Goal: Navigation & Orientation: Understand site structure

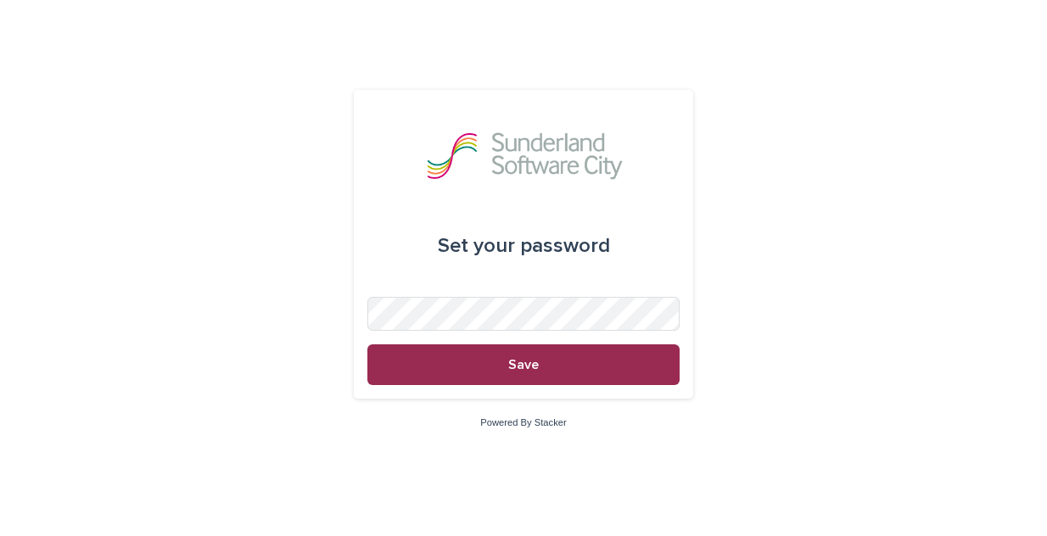
click at [520, 376] on button "Save" at bounding box center [523, 364] width 312 height 41
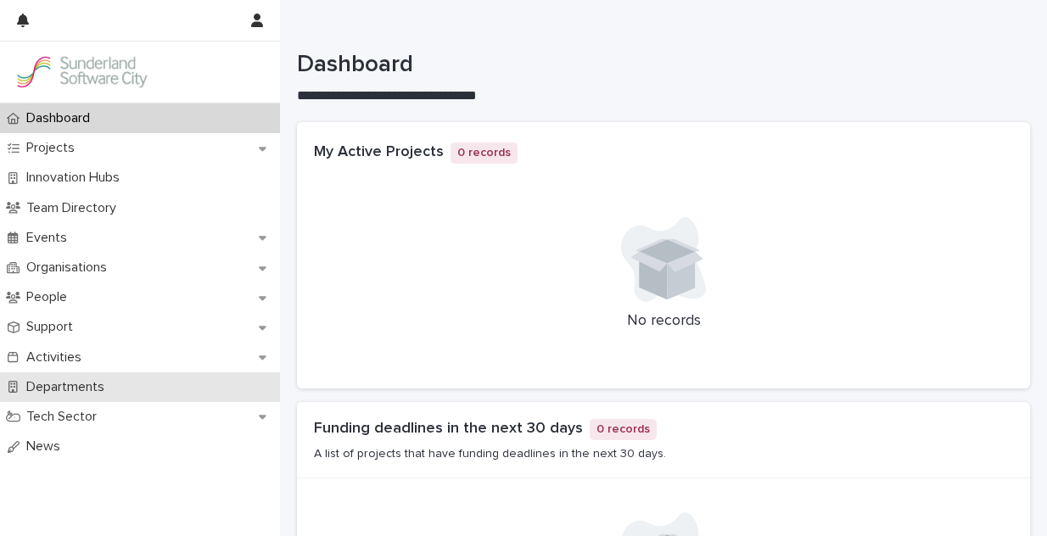
click at [77, 388] on p "Departments" at bounding box center [69, 387] width 98 height 16
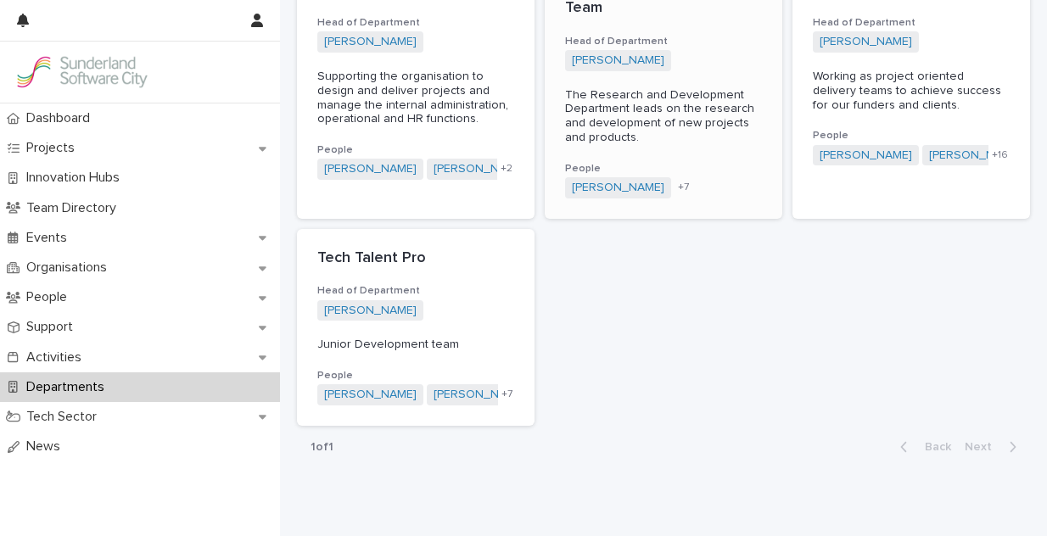
scroll to position [618, 0]
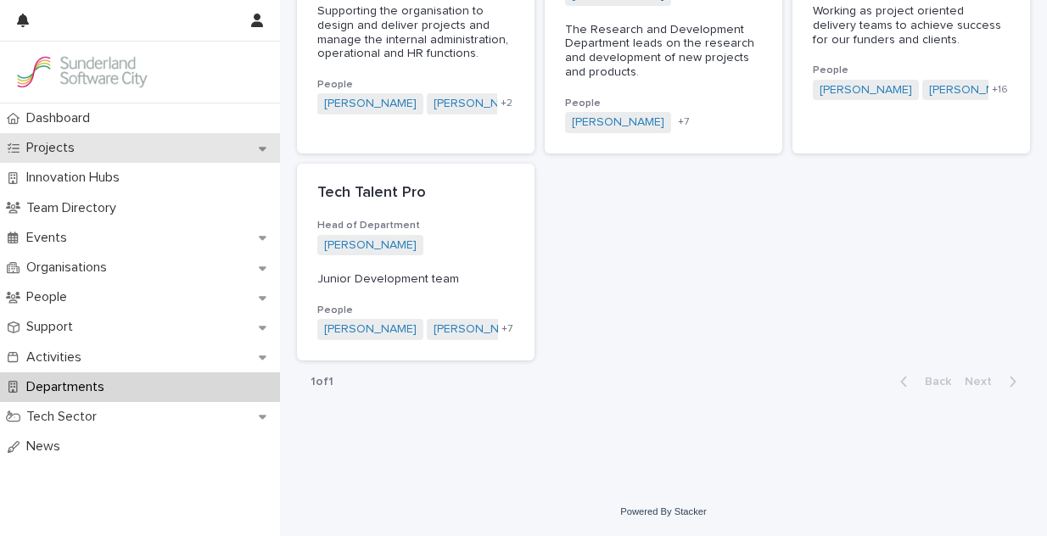
click at [259, 148] on icon at bounding box center [263, 149] width 8 height 12
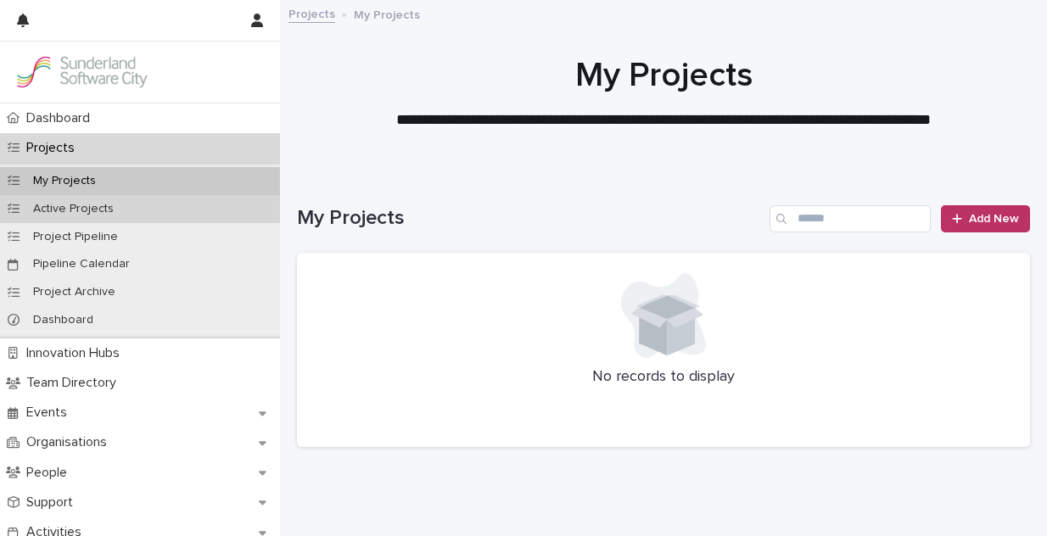
click at [177, 214] on div "Active Projects" at bounding box center [140, 209] width 280 height 28
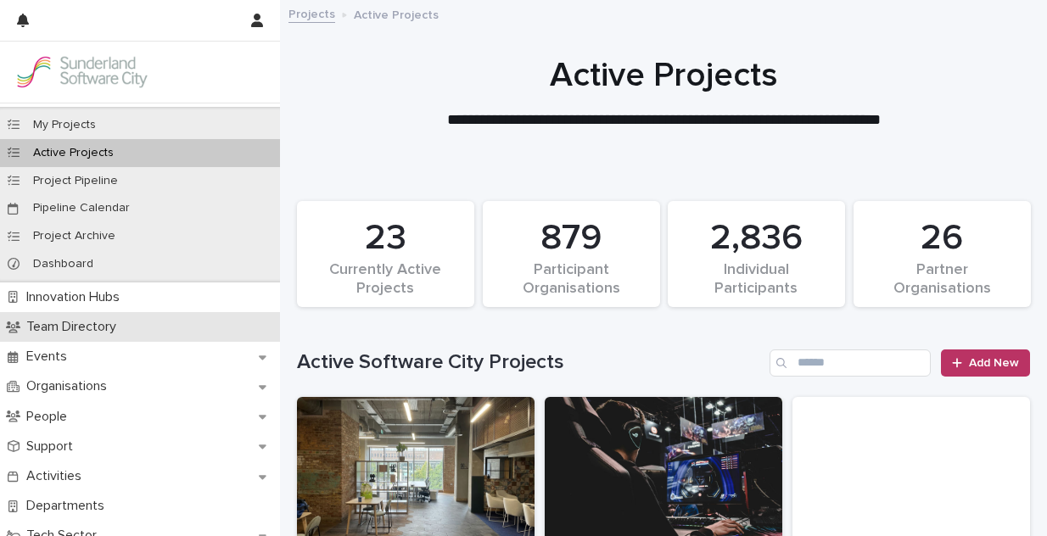
scroll to position [46, 0]
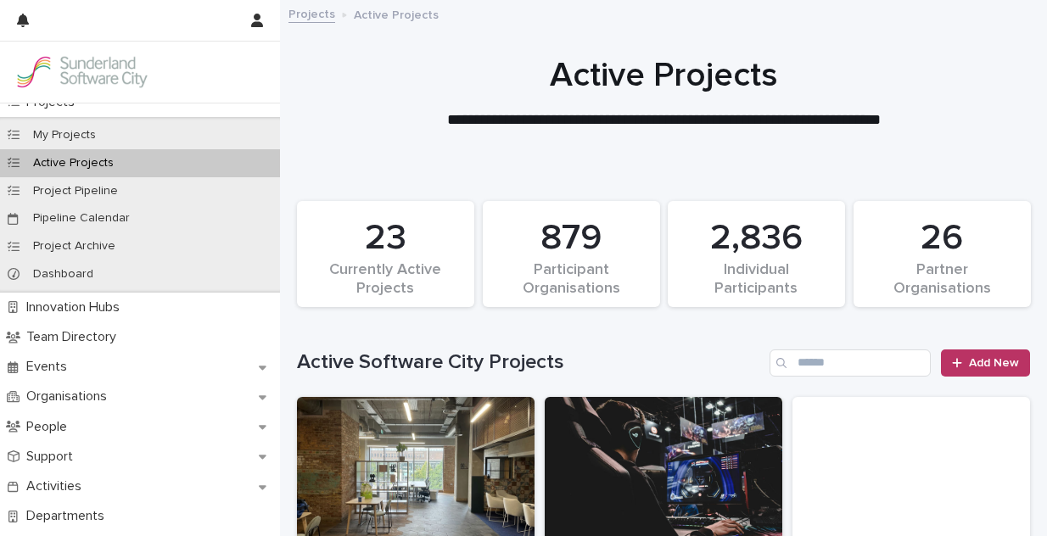
click at [249, 73] on link at bounding box center [140, 72] width 253 height 34
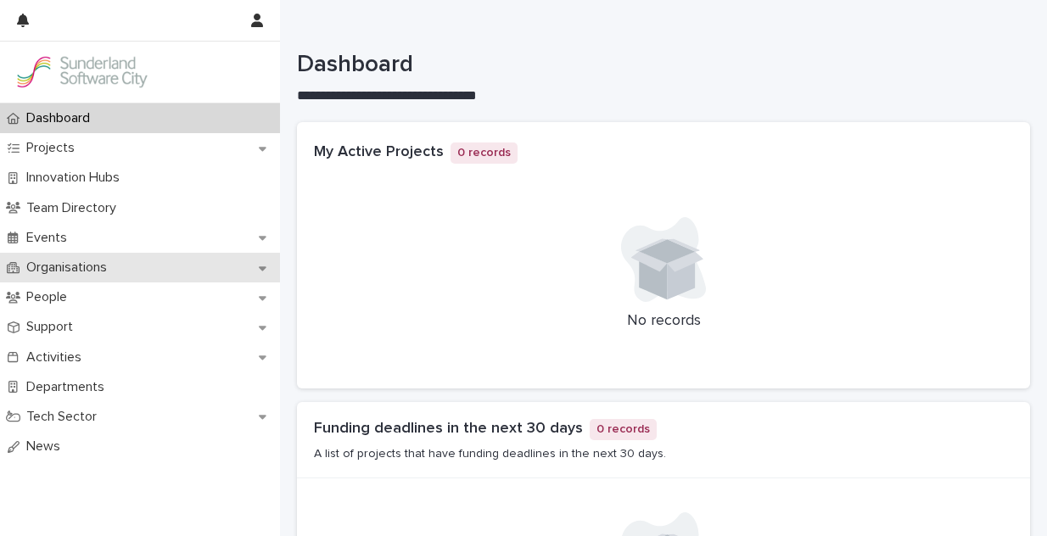
click at [265, 271] on icon at bounding box center [263, 268] width 8 height 12
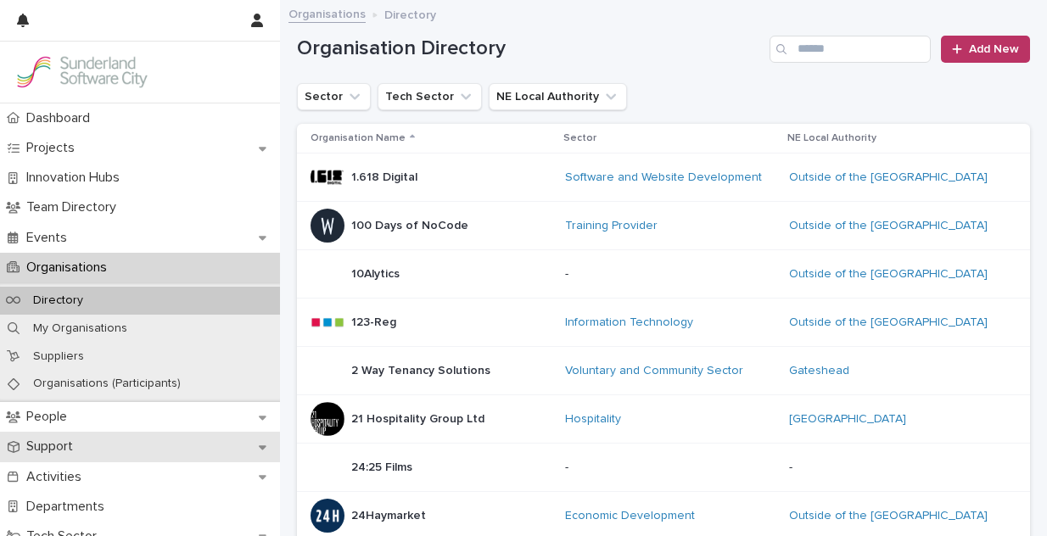
scroll to position [45, 0]
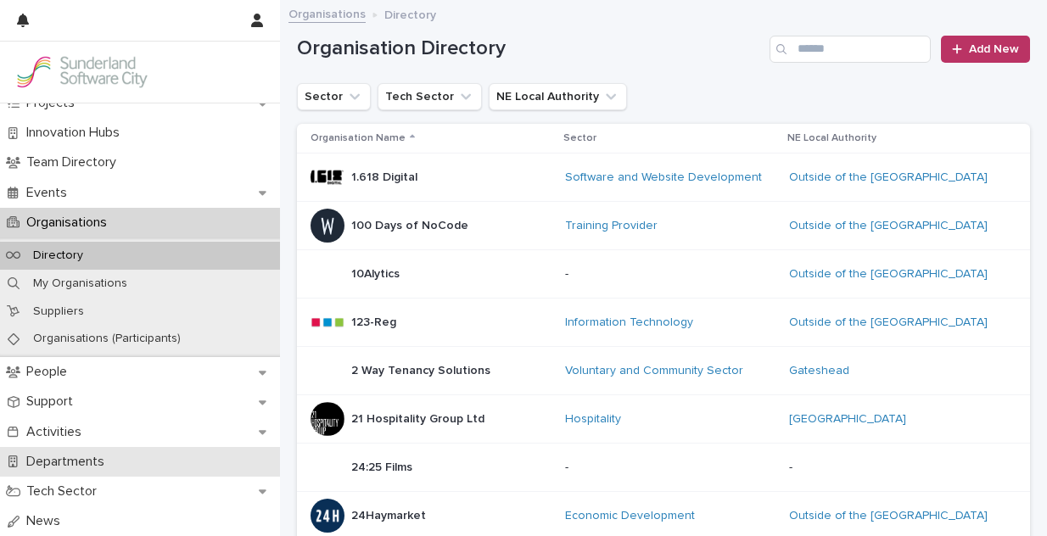
click at [150, 460] on div "Departments" at bounding box center [140, 462] width 280 height 30
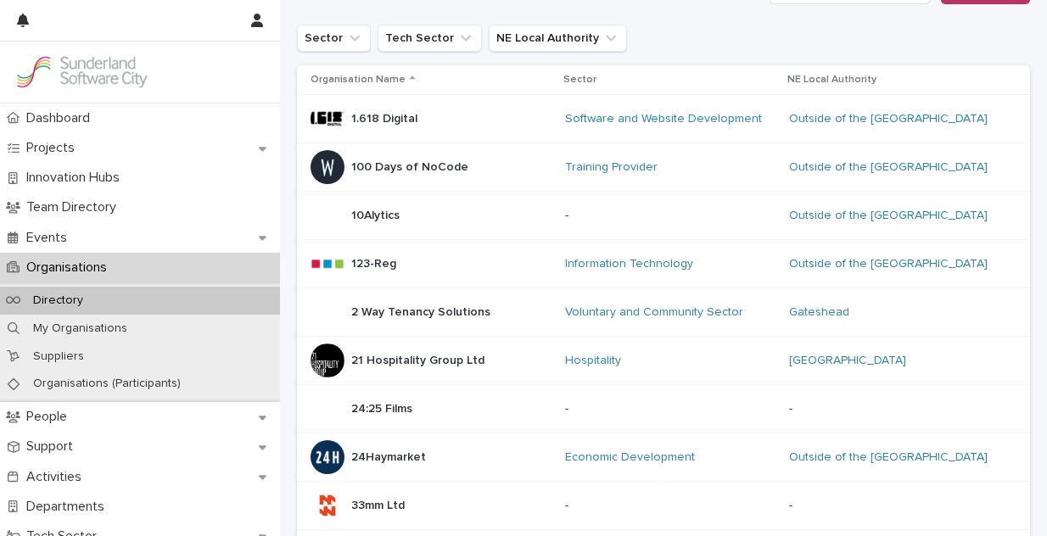
click at [192, 260] on div "Organisations" at bounding box center [140, 268] width 280 height 30
click at [140, 271] on div "Organisations" at bounding box center [140, 268] width 280 height 30
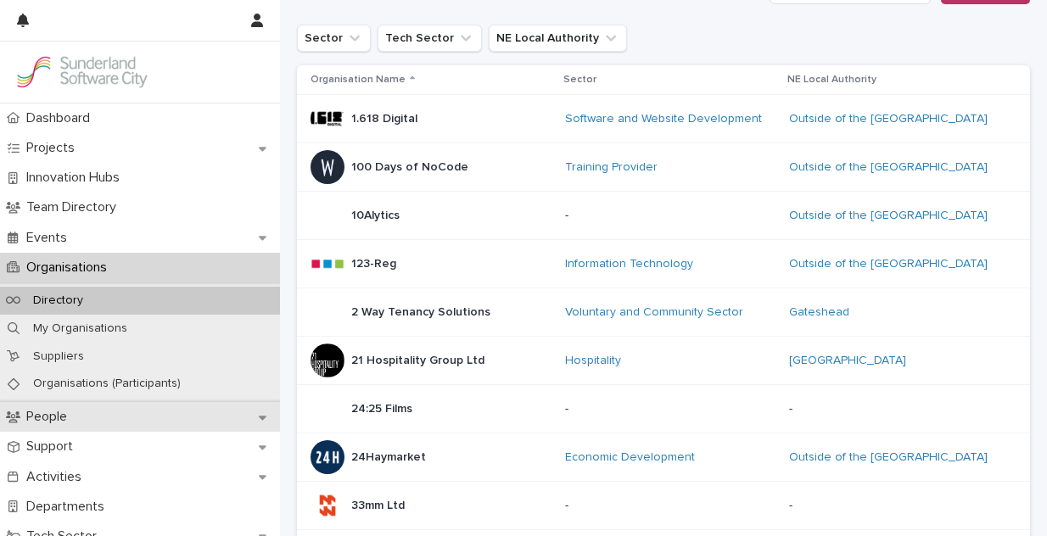
scroll to position [45, 0]
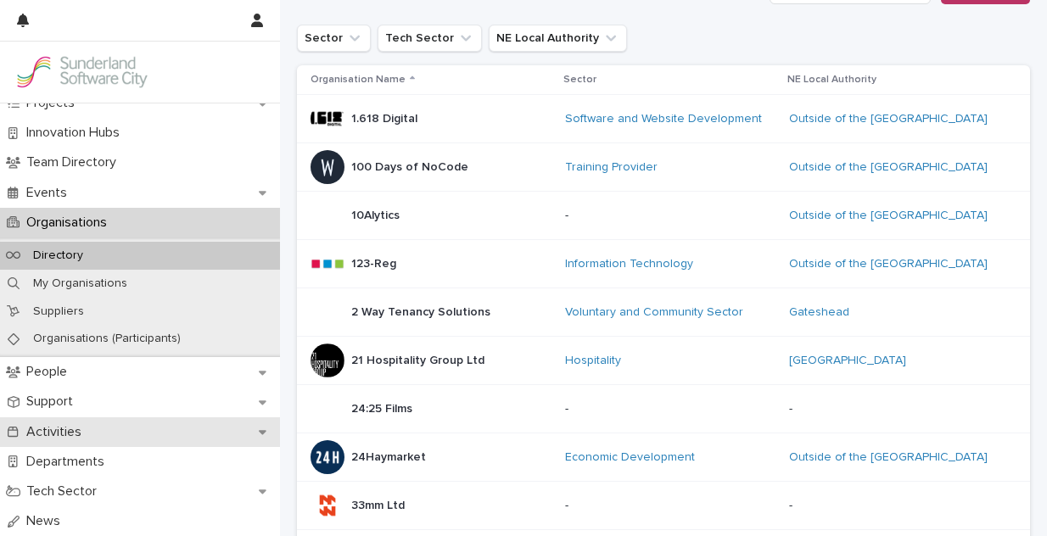
click at [154, 434] on div "Activities" at bounding box center [140, 432] width 280 height 30
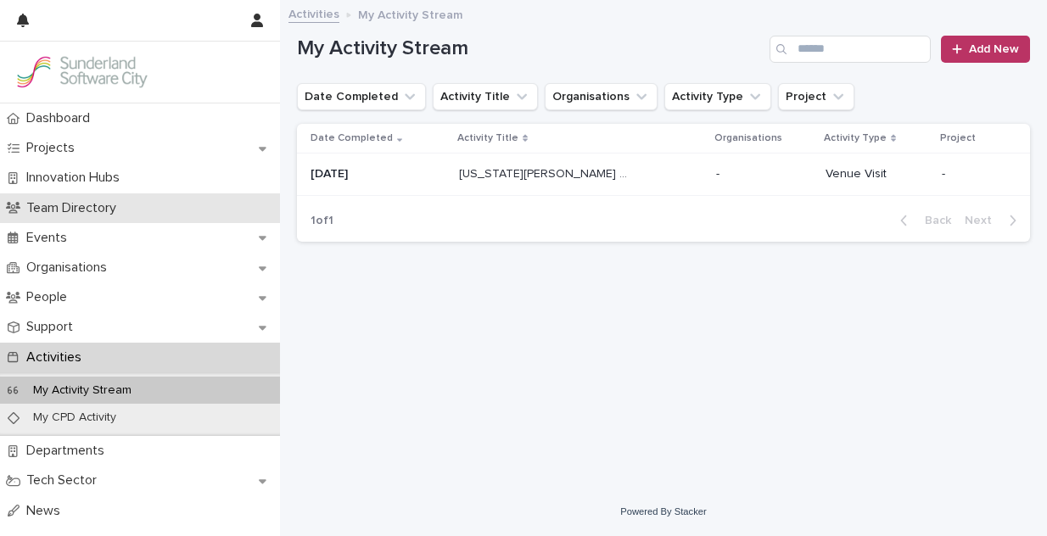
click at [78, 205] on p "Team Directory" at bounding box center [75, 208] width 110 height 16
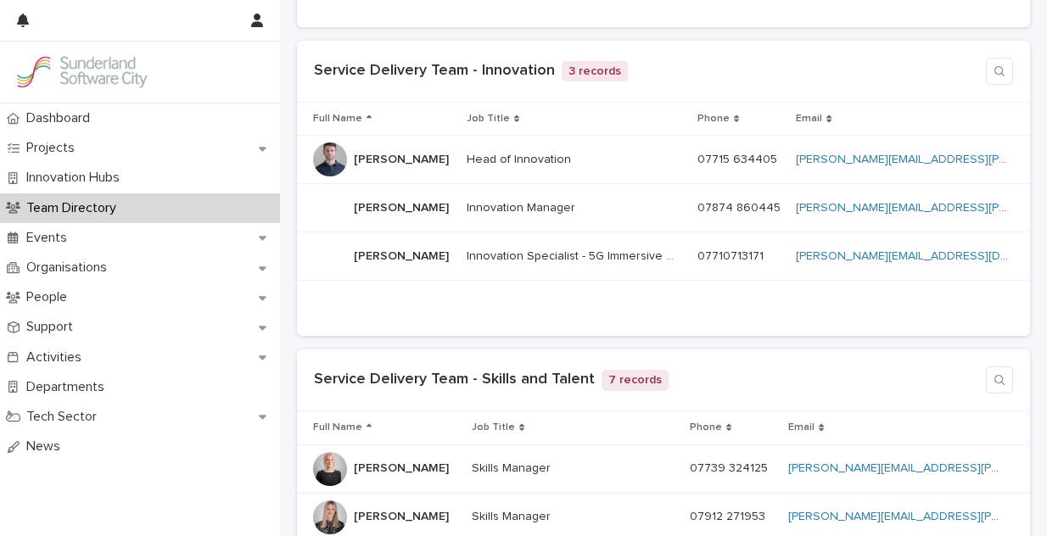
scroll to position [3258, 0]
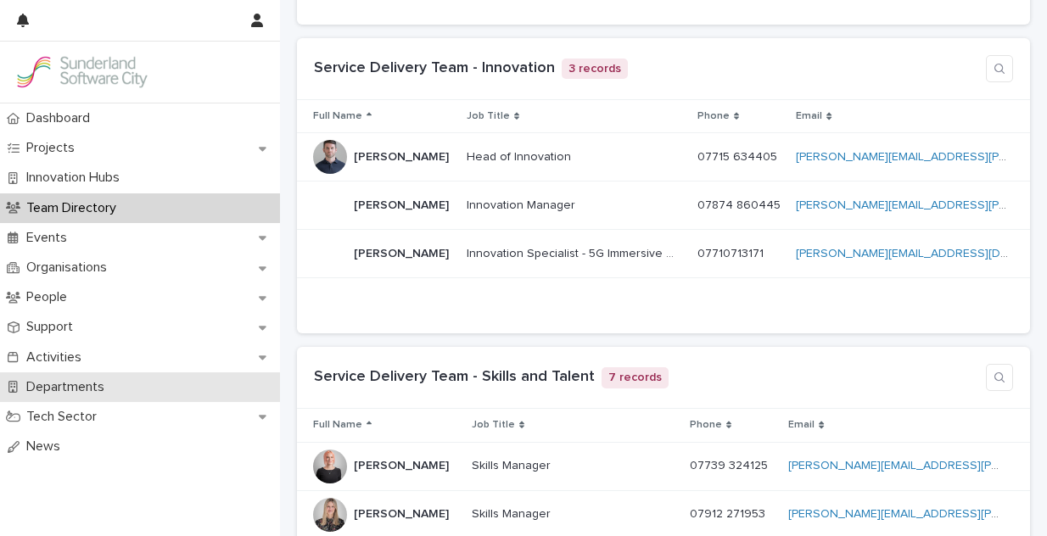
click at [146, 379] on div "Departments" at bounding box center [140, 387] width 280 height 30
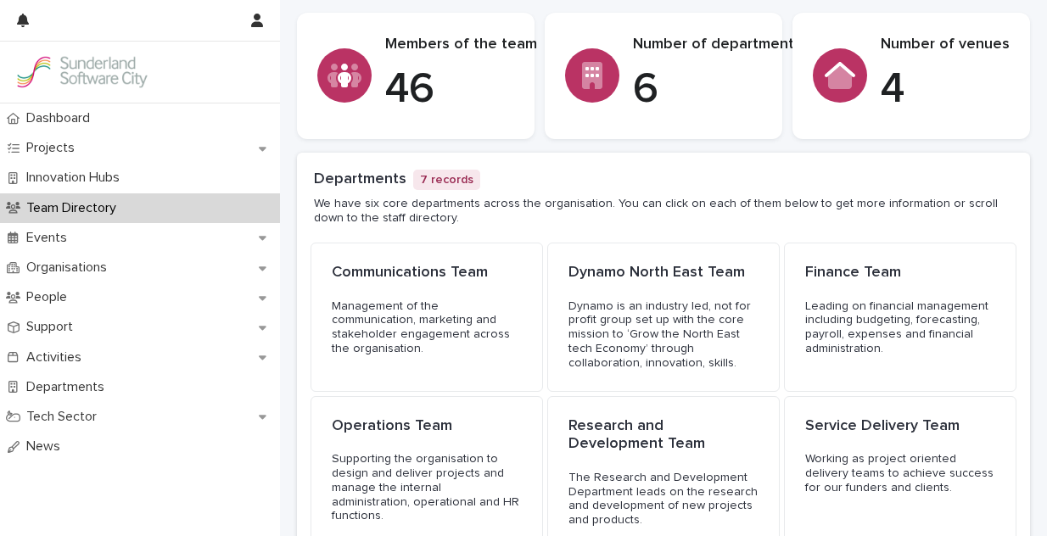
scroll to position [97, 0]
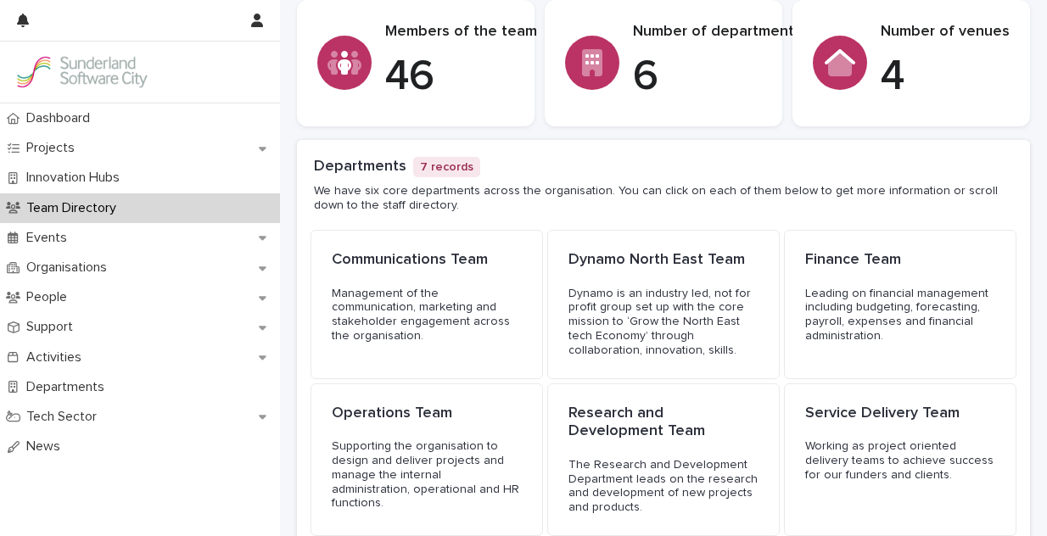
click at [581, 58] on div at bounding box center [592, 63] width 54 height 54
click at [584, 59] on icon at bounding box center [592, 62] width 20 height 27
click at [592, 76] on icon at bounding box center [592, 62] width 20 height 27
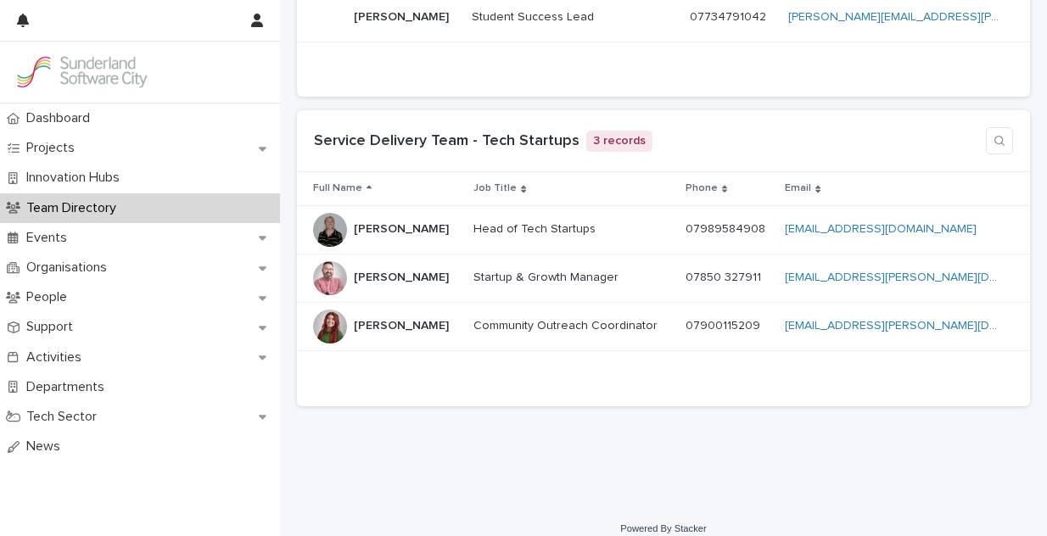
scroll to position [4013, 0]
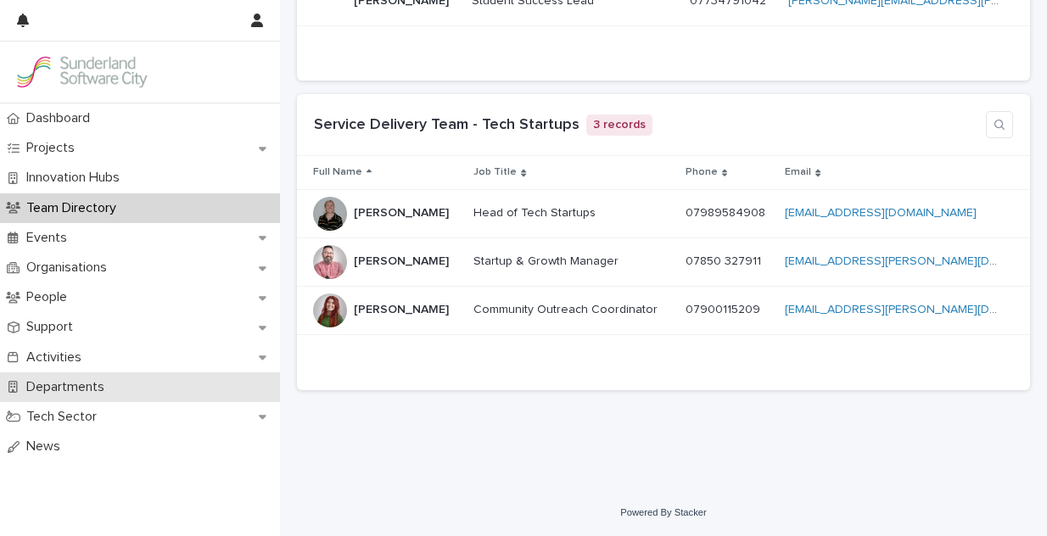
click at [76, 394] on p "Departments" at bounding box center [69, 387] width 98 height 16
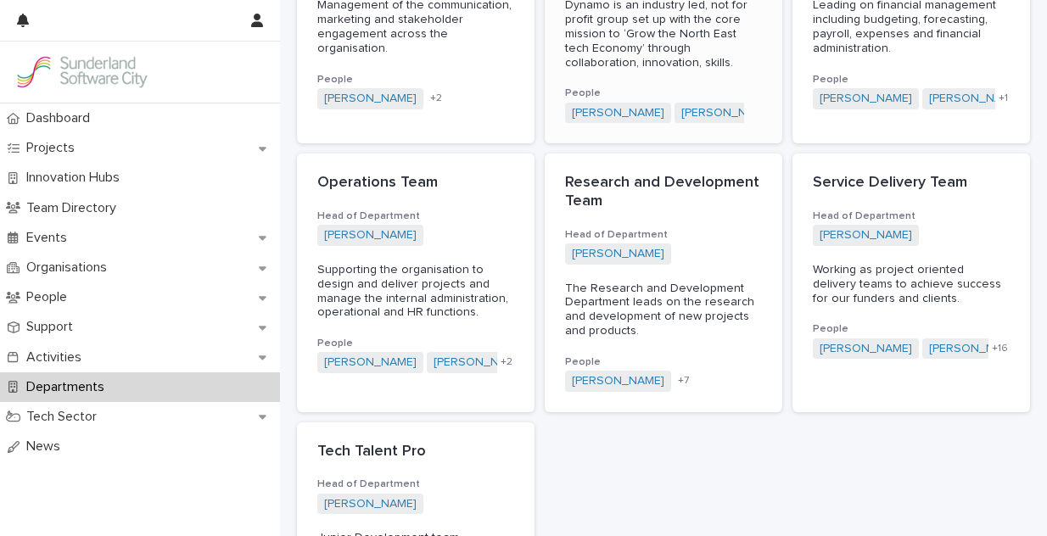
scroll to position [372, 0]
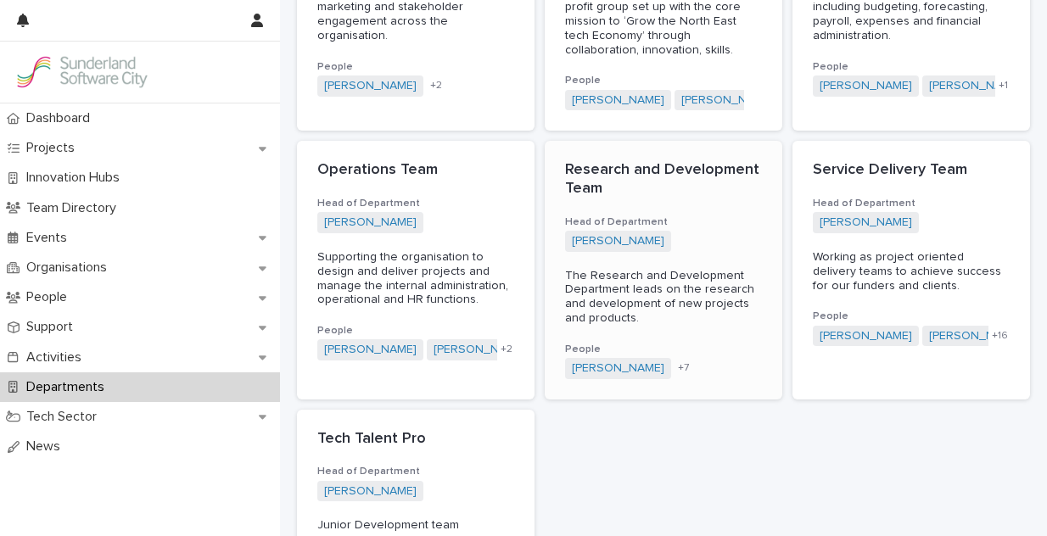
click at [675, 165] on p "Research and Development Team" at bounding box center [663, 179] width 197 height 36
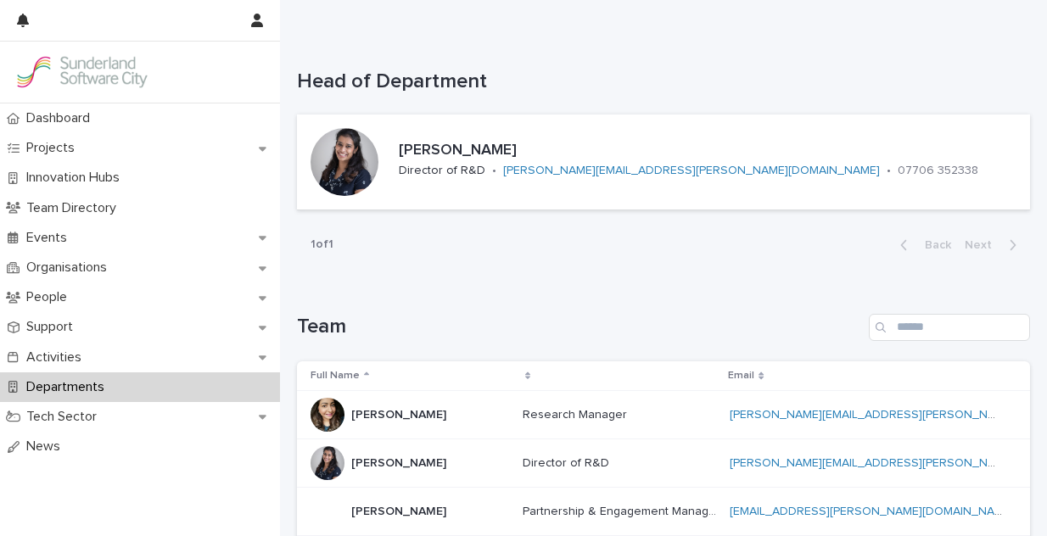
scroll to position [87, 0]
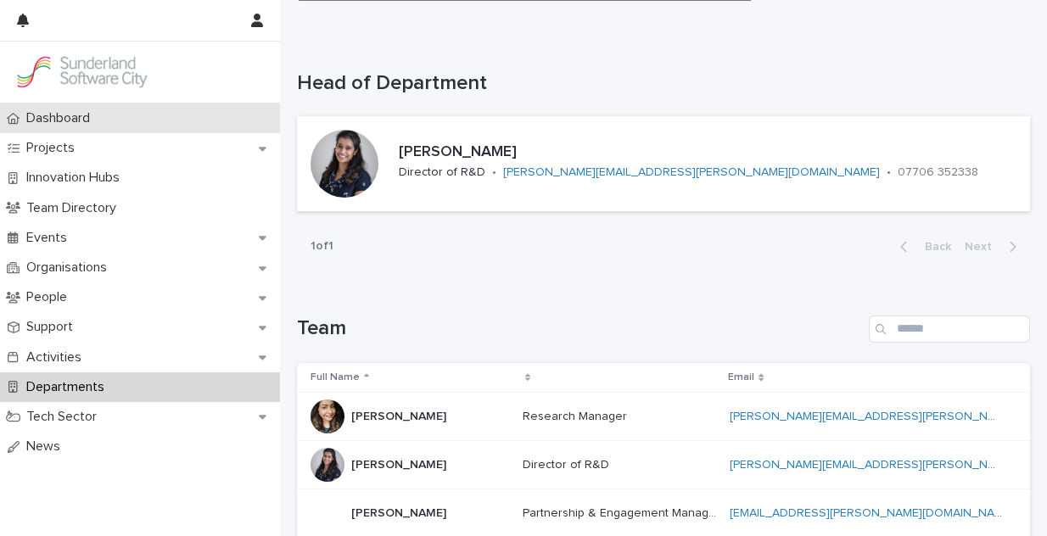
click at [90, 124] on p "Dashboard" at bounding box center [62, 118] width 84 height 16
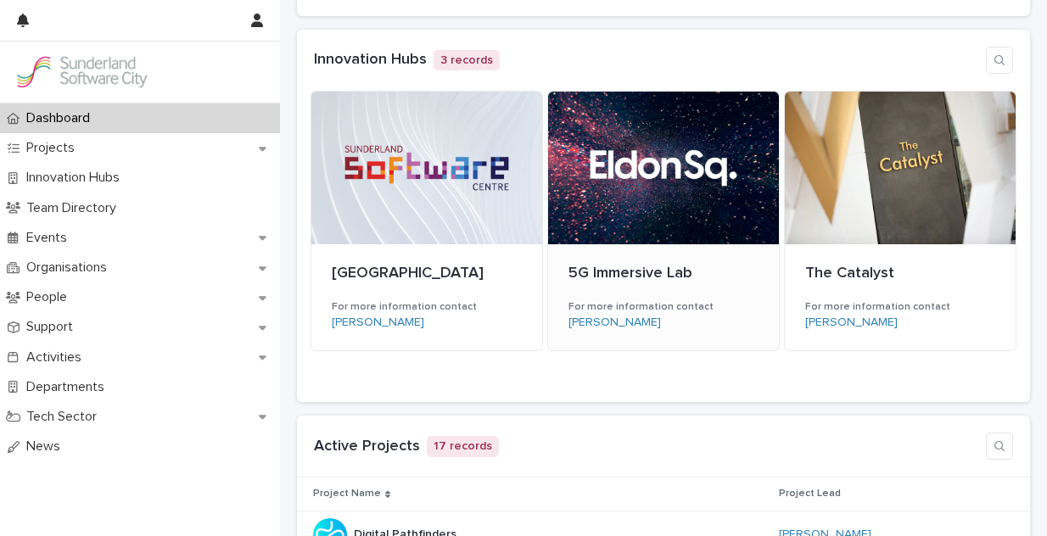
scroll to position [672, 0]
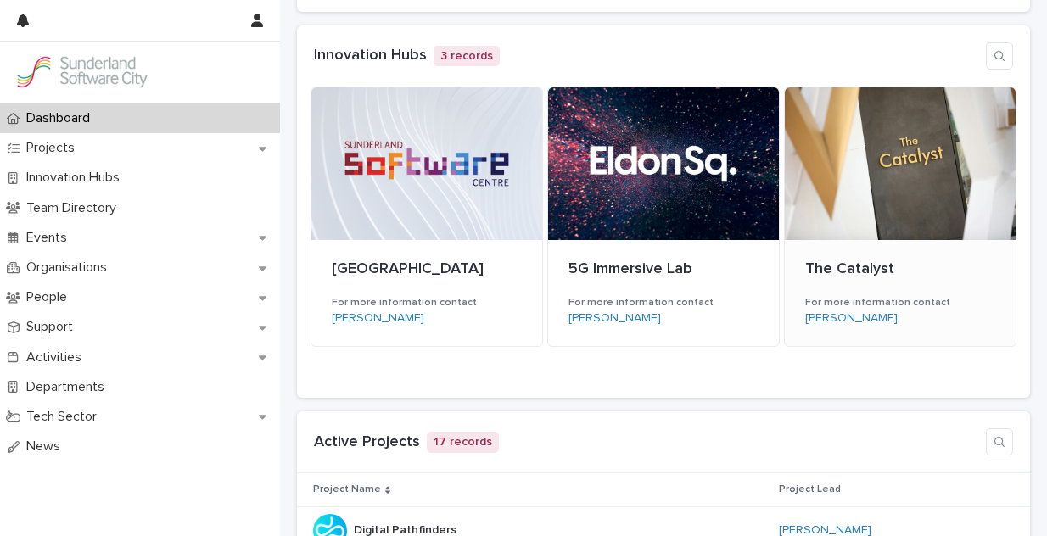
click at [884, 145] on div at bounding box center [900, 163] width 231 height 153
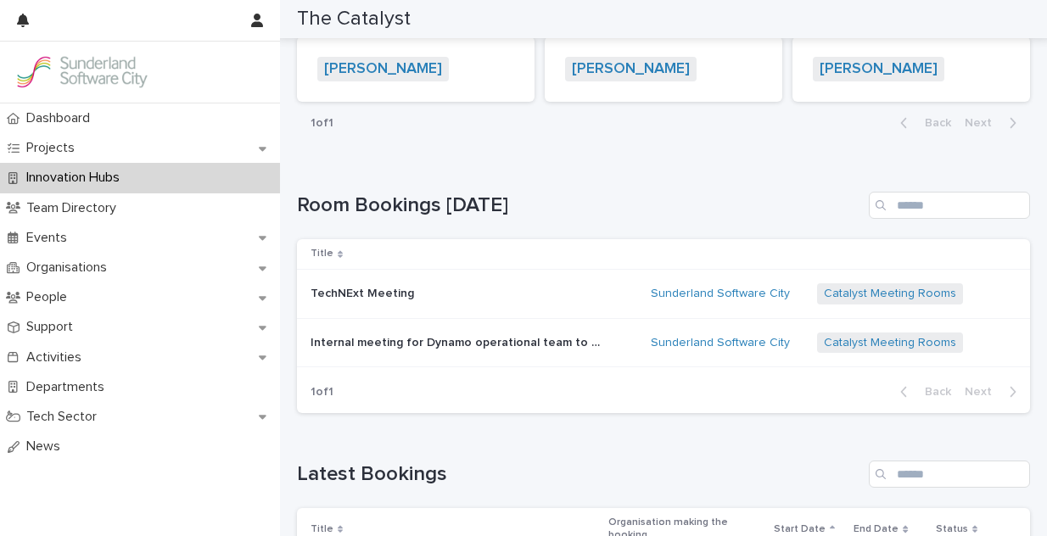
scroll to position [356, 0]
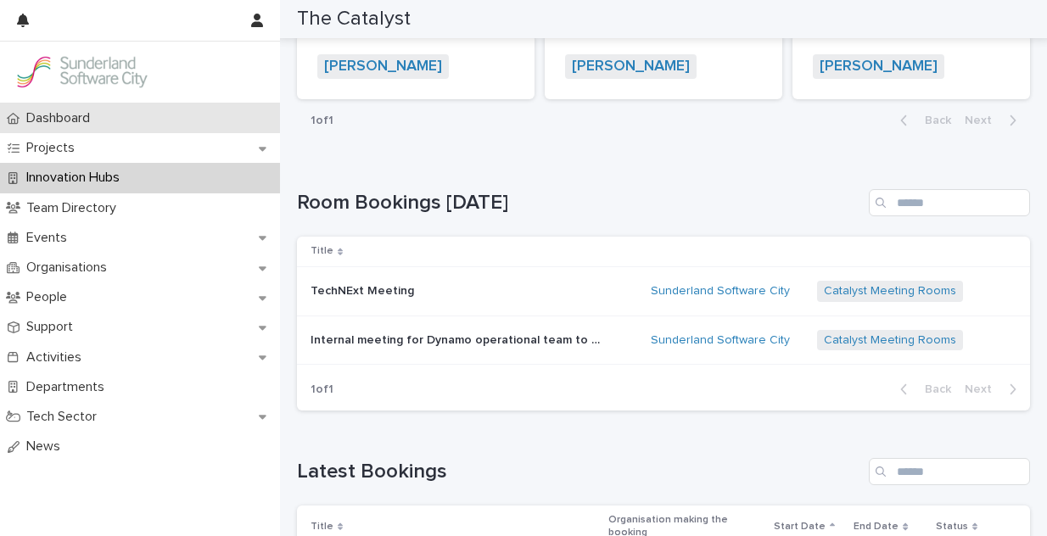
click at [138, 120] on div "Dashboard" at bounding box center [140, 119] width 280 height 30
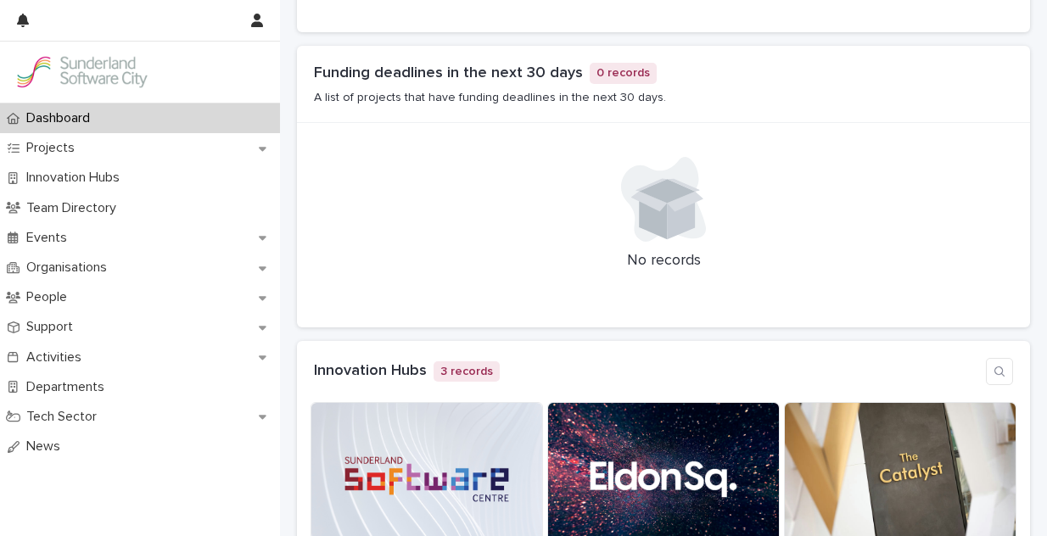
scroll to position [462, 0]
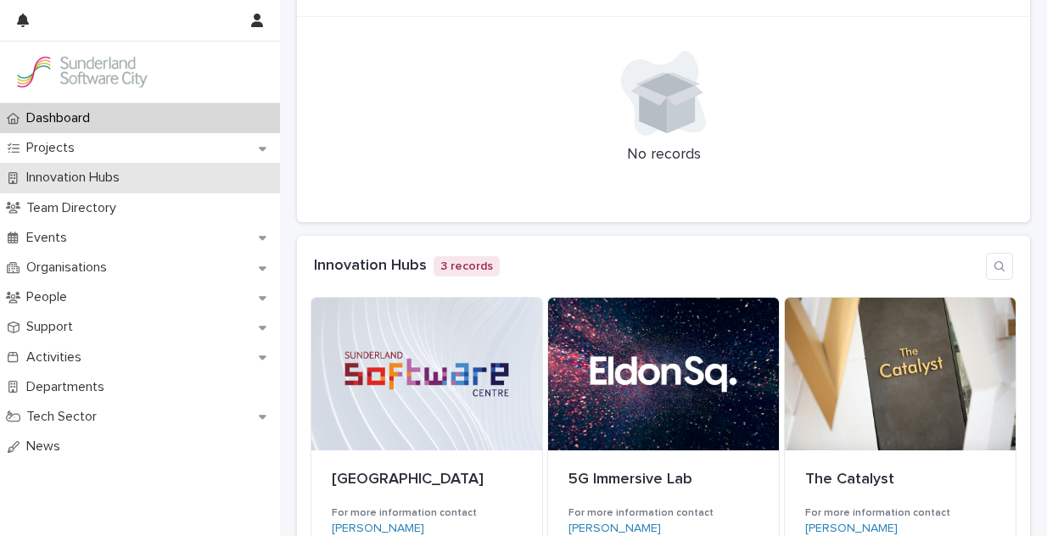
click at [133, 171] on p "Innovation Hubs" at bounding box center [77, 178] width 114 height 16
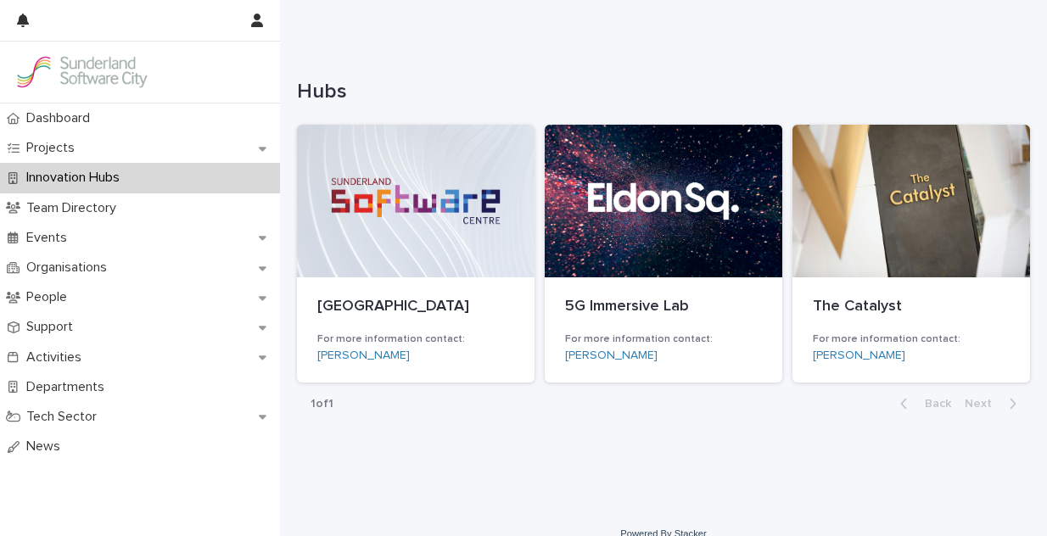
scroll to position [146, 0]
